Goal: Find specific page/section: Find specific page/section

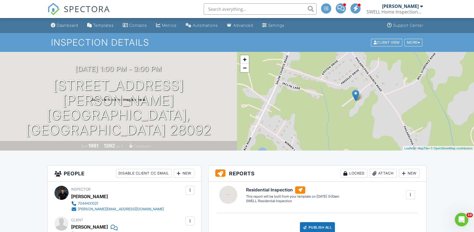
click at [71, 18] on div "SPECTORA" at bounding box center [78, 9] width 63 height 18
click at [69, 27] on div "Dashboard" at bounding box center [67, 25] width 21 height 5
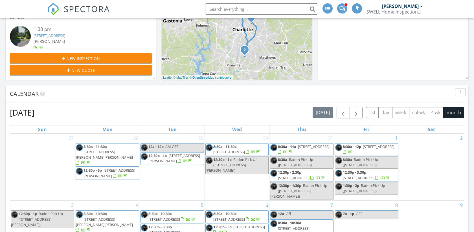
scroll to position [79, 0]
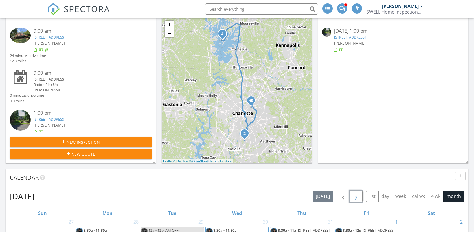
click at [355, 197] on span "button" at bounding box center [356, 196] width 7 height 7
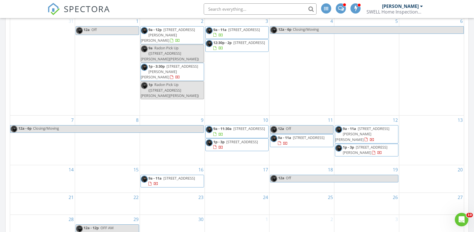
scroll to position [280, 0]
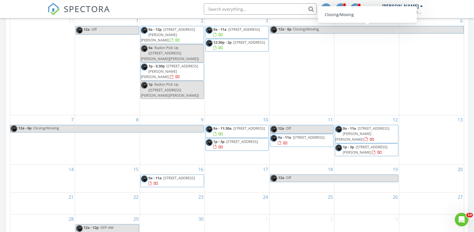
click at [231, 20] on div "3 9a - 11a [STREET_ADDRESS] 12:30p - 2p [STREET_ADDRESS]" at bounding box center [237, 65] width 65 height 99
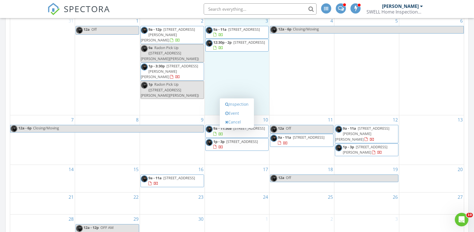
click at [231, 5] on input "text" at bounding box center [260, 8] width 113 height 11
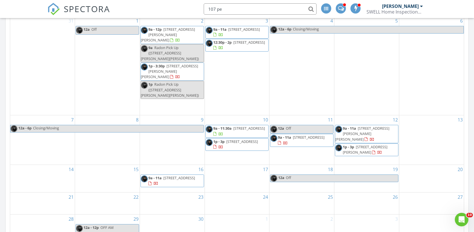
type input "107 pet"
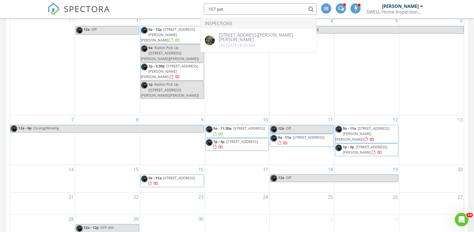
click at [235, 7] on input "107 pet" at bounding box center [260, 8] width 113 height 11
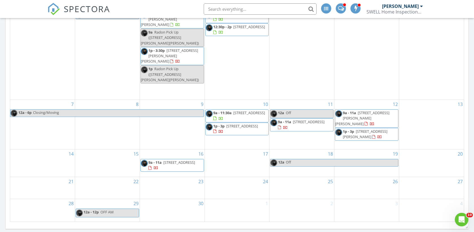
scroll to position [297, 0]
